Goal: Navigation & Orientation: Find specific page/section

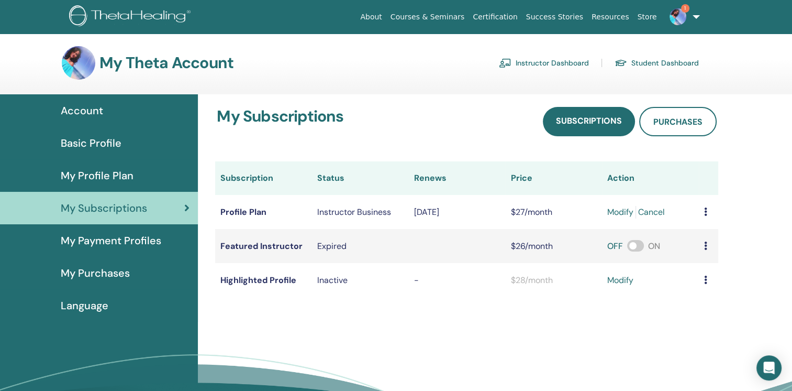
click at [678, 12] on img at bounding box center [678, 16] width 17 height 17
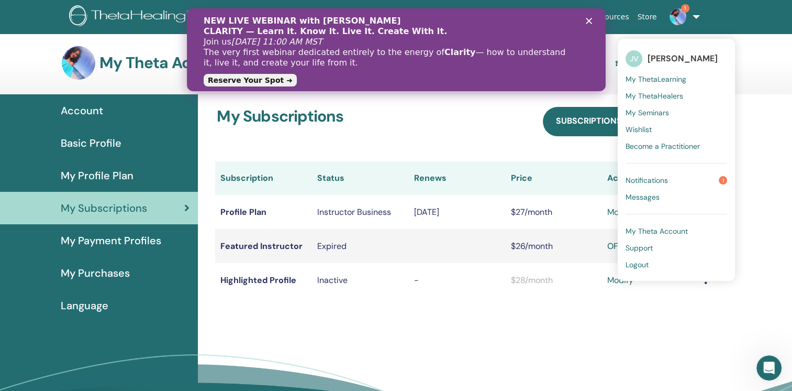
click at [676, 183] on link "Notifications 1" at bounding box center [677, 180] width 102 height 17
